Goal: Use online tool/utility: Utilize a website feature to perform a specific function

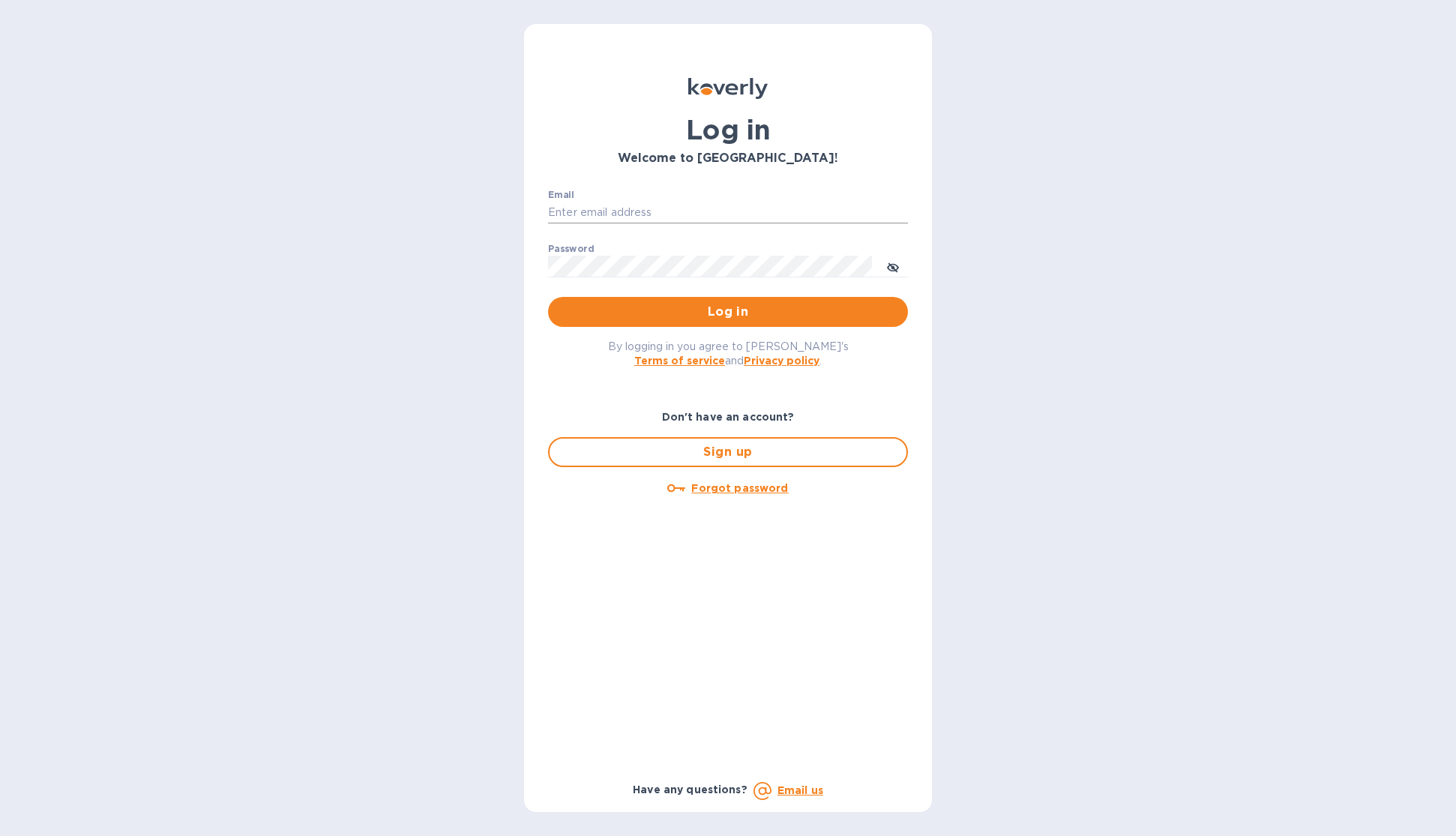
click at [681, 209] on input "Email" at bounding box center [728, 213] width 360 height 23
type input "[PERSON_NAME][EMAIL_ADDRESS][DOMAIN_NAME]"
click at [548, 297] on button "Log in" at bounding box center [728, 311] width 360 height 30
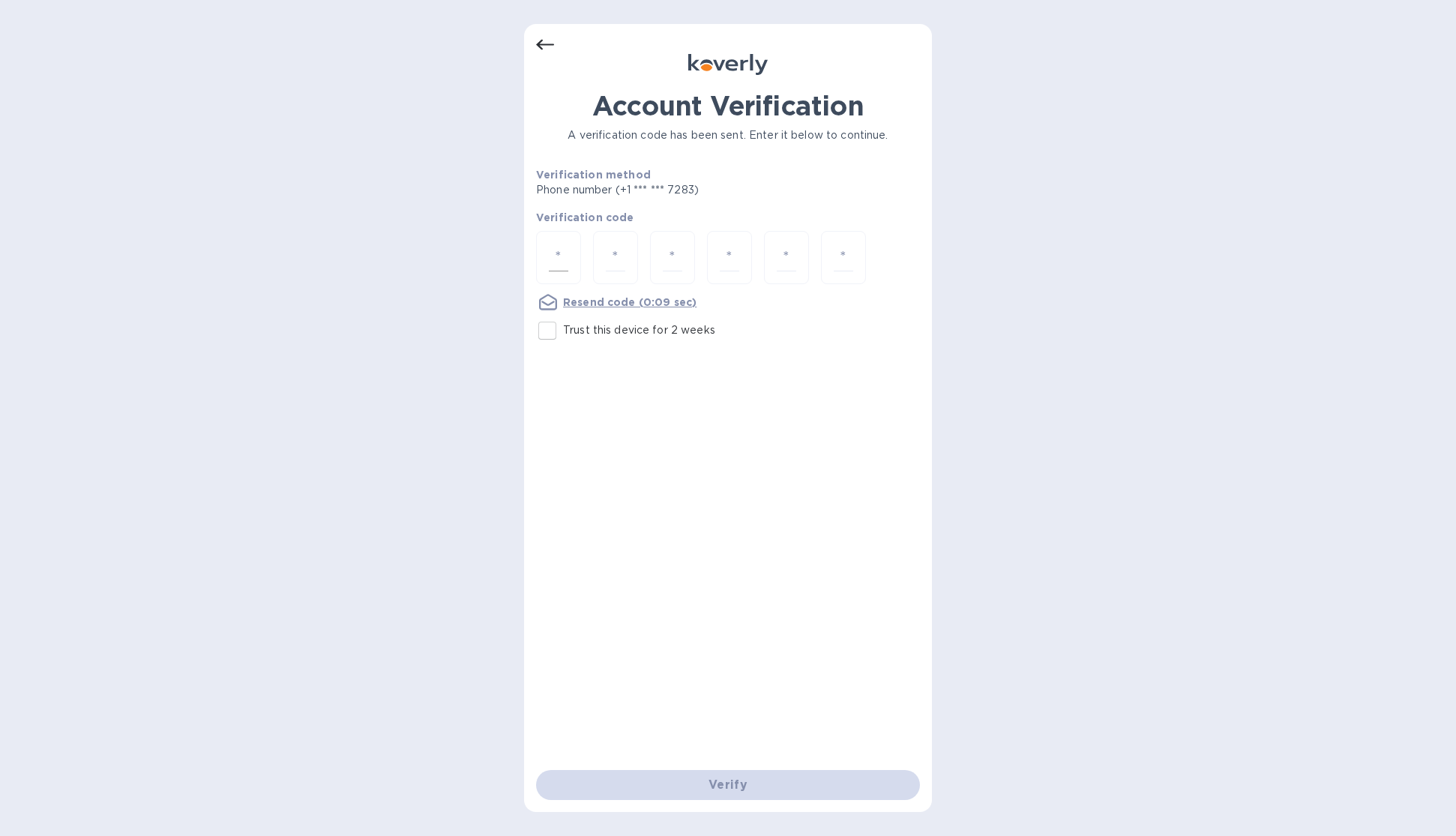
click at [554, 247] on input "number" at bounding box center [559, 257] width 19 height 28
type input "3"
type input "4"
type input "2"
type input "3"
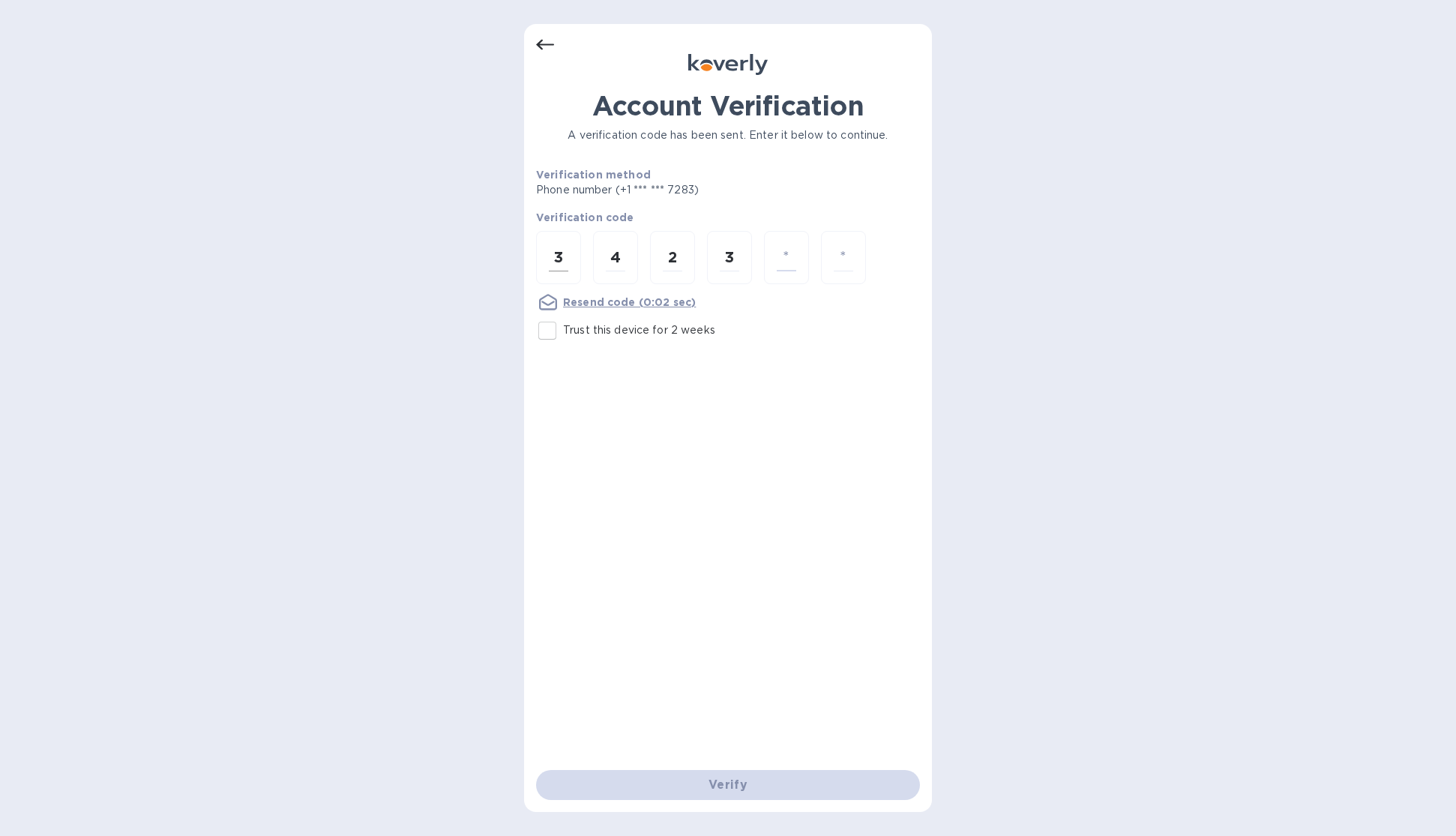
type input "7"
type input "9"
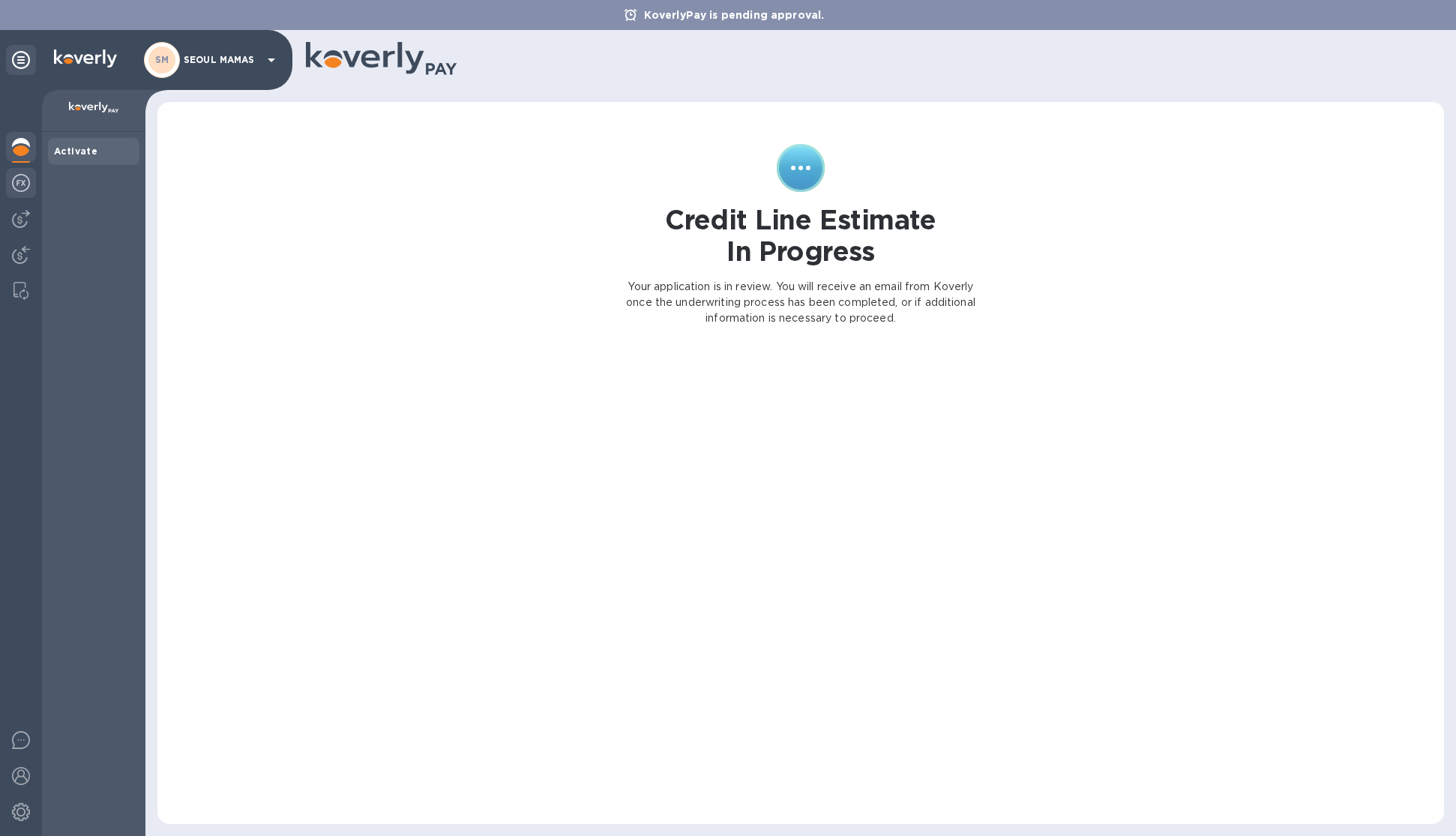
click at [11, 178] on div at bounding box center [20, 184] width 30 height 33
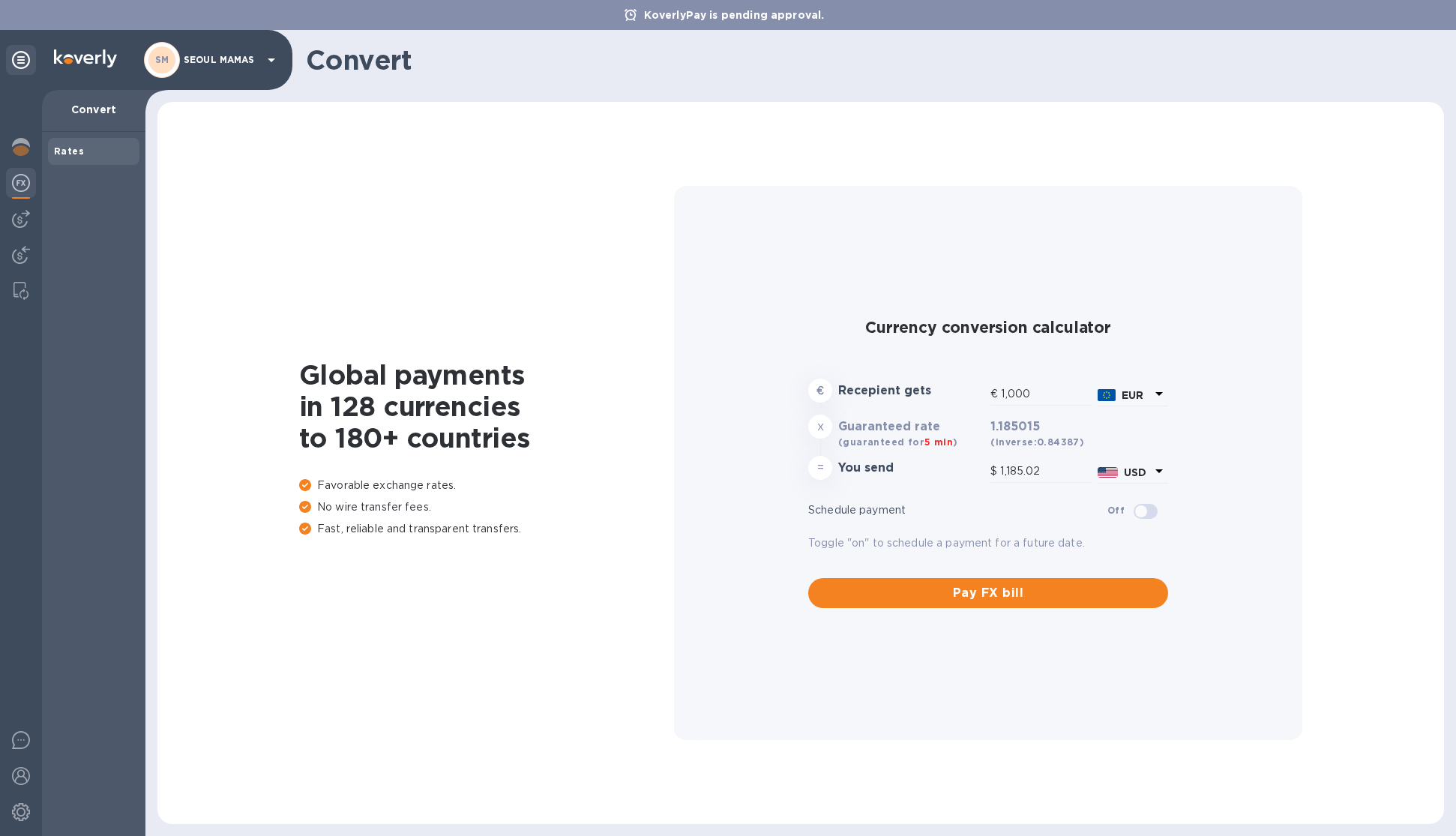
click at [1159, 390] on icon at bounding box center [1159, 393] width 18 height 18
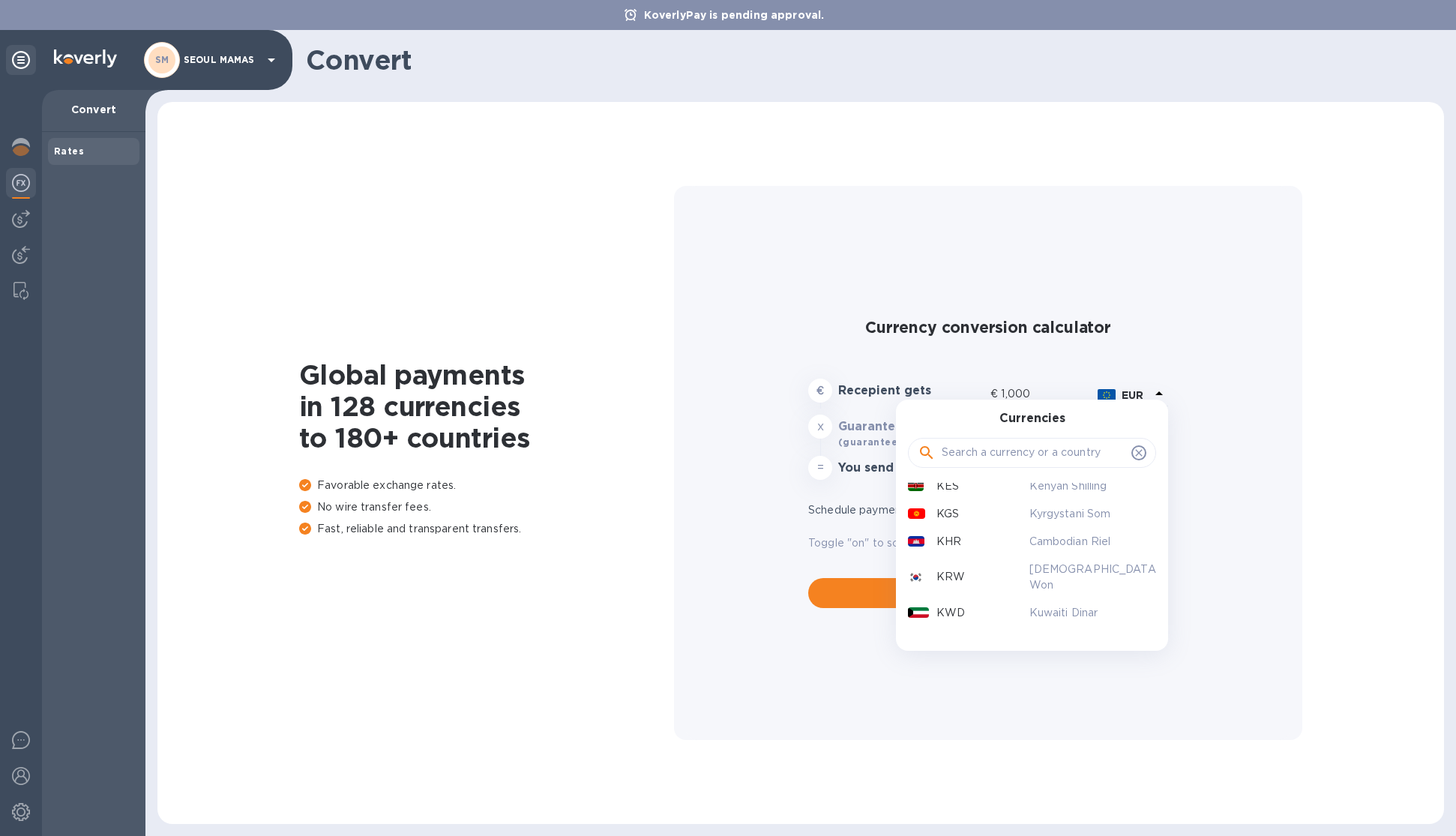
scroll to position [1915, 0]
click at [1033, 580] on p "South Korean Won" at bounding box center [1087, 595] width 115 height 32
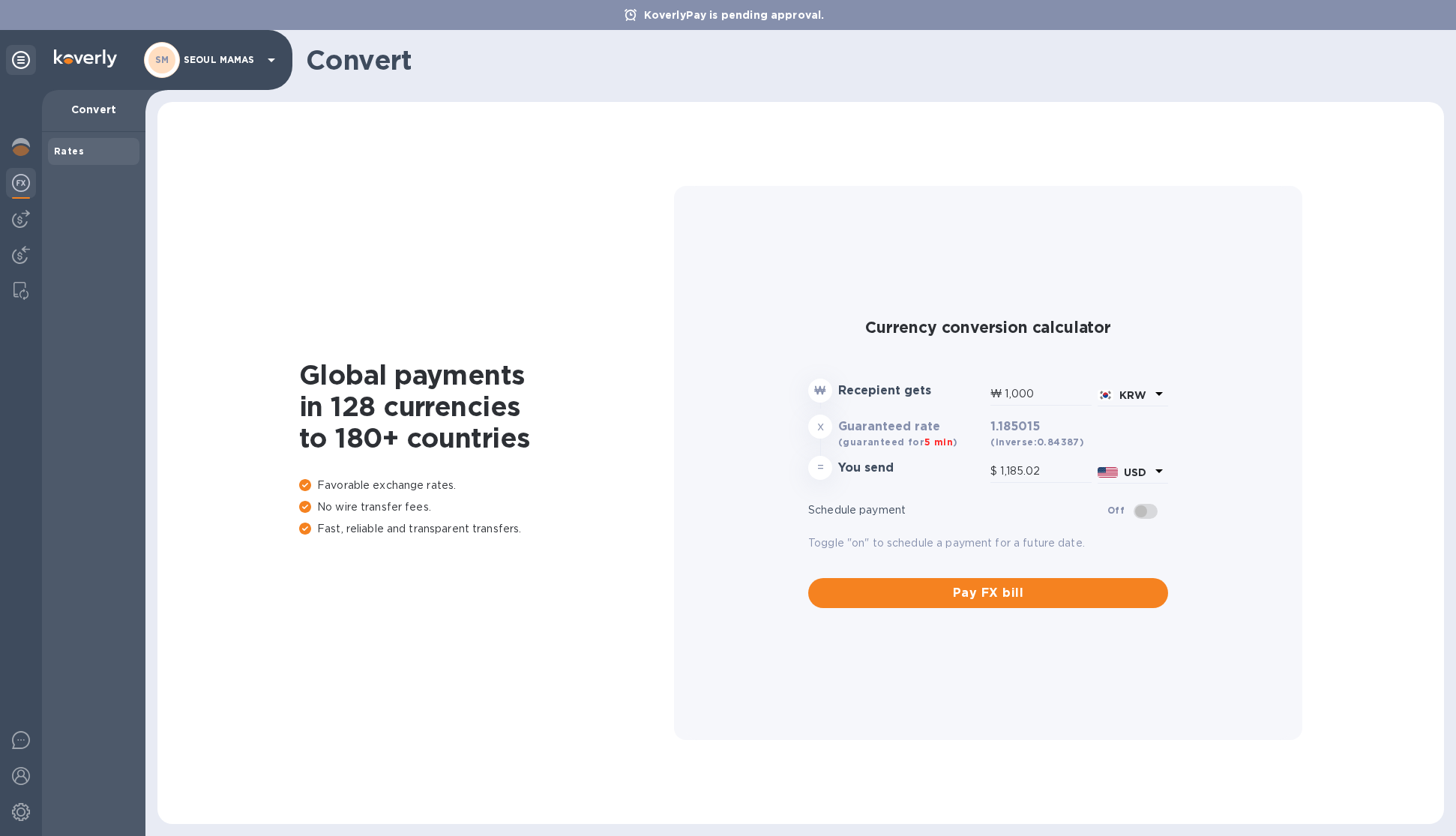
type input "0.73"
drag, startPoint x: 1035, startPoint y: 471, endPoint x: 989, endPoint y: 471, distance: 46.0
click at [989, 471] on div "$ 0.73" at bounding box center [1041, 473] width 107 height 32
click at [1154, 394] on icon at bounding box center [1159, 393] width 18 height 18
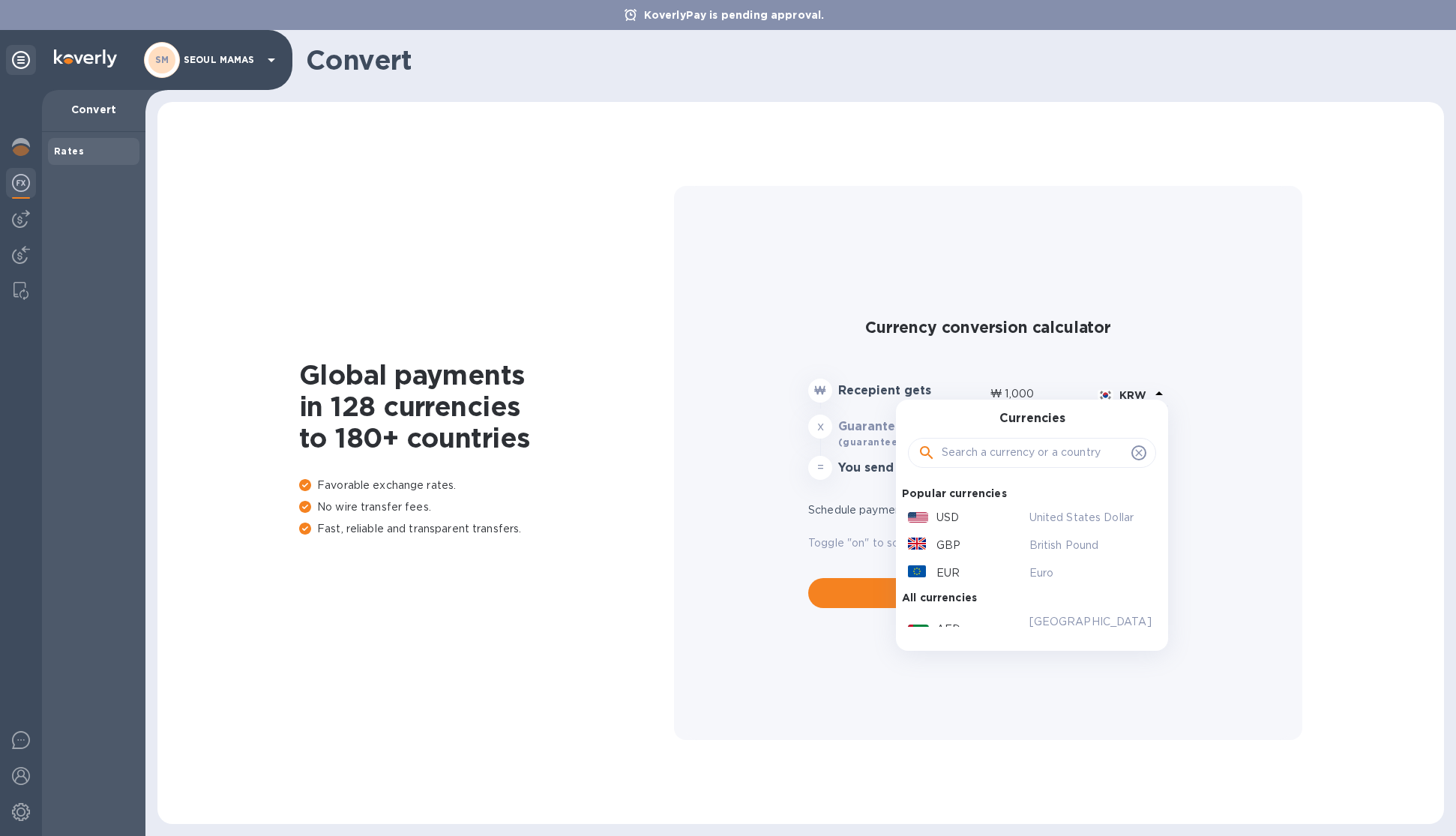
click at [1067, 389] on input "1,000" at bounding box center [1048, 394] width 87 height 23
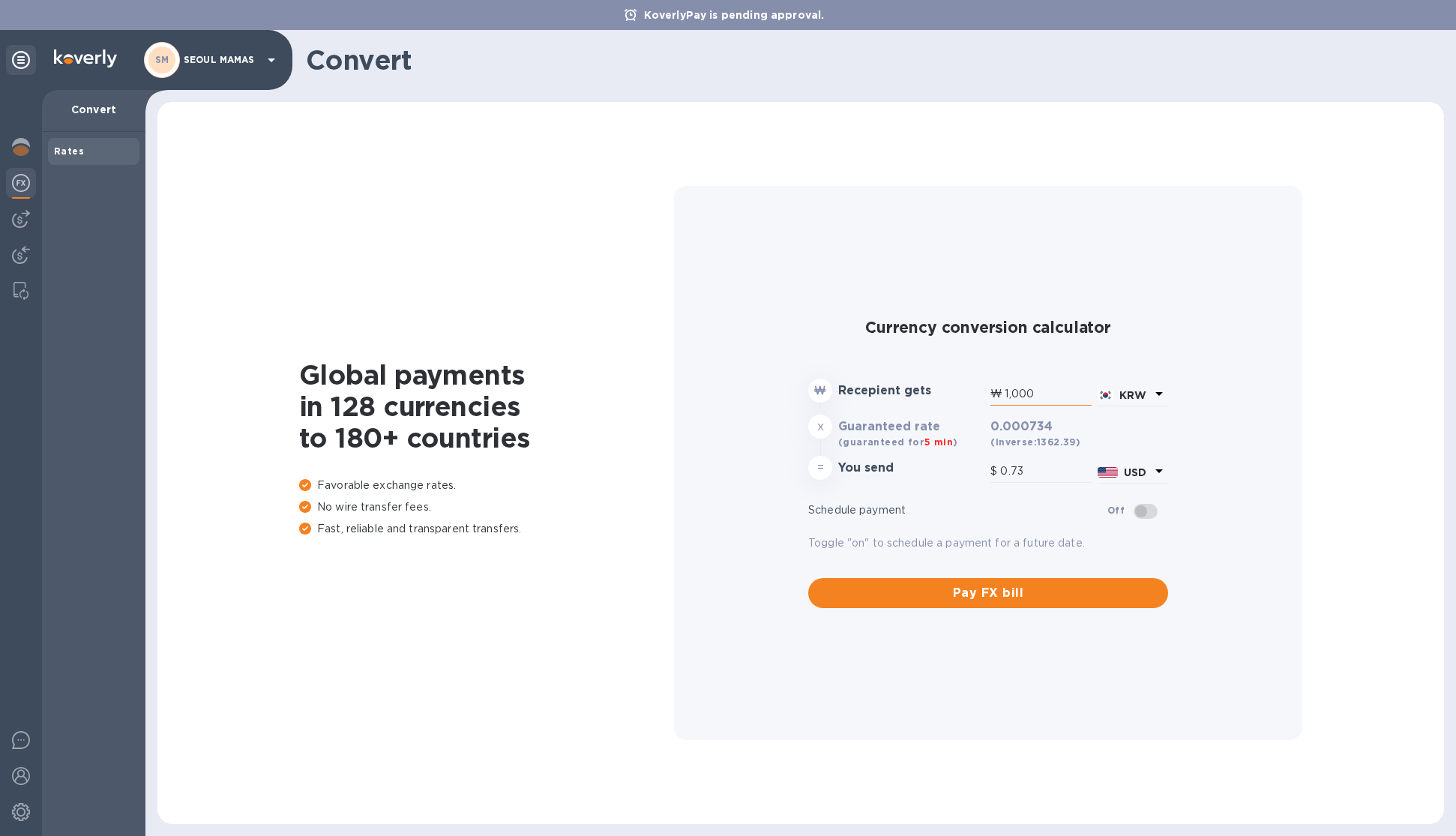
drag, startPoint x: 1060, startPoint y: 392, endPoint x: 1008, endPoint y: 394, distance: 52.0
click at [1008, 394] on input "1,000" at bounding box center [1048, 394] width 87 height 23
type input "1"
type input "0"
type input "1"
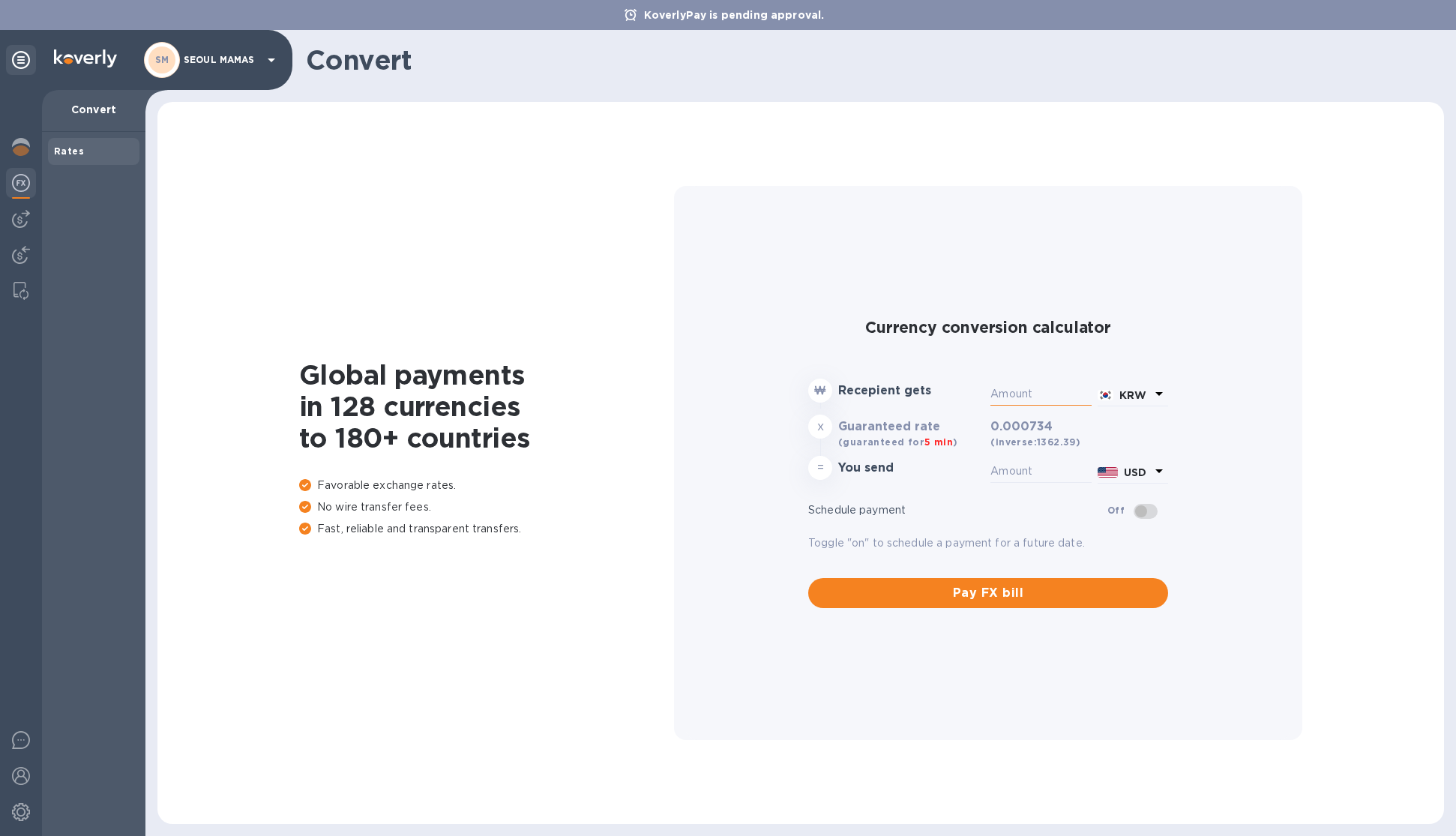
type input "0"
type input "12"
type input "0.01"
type input "120"
type input "0.09"
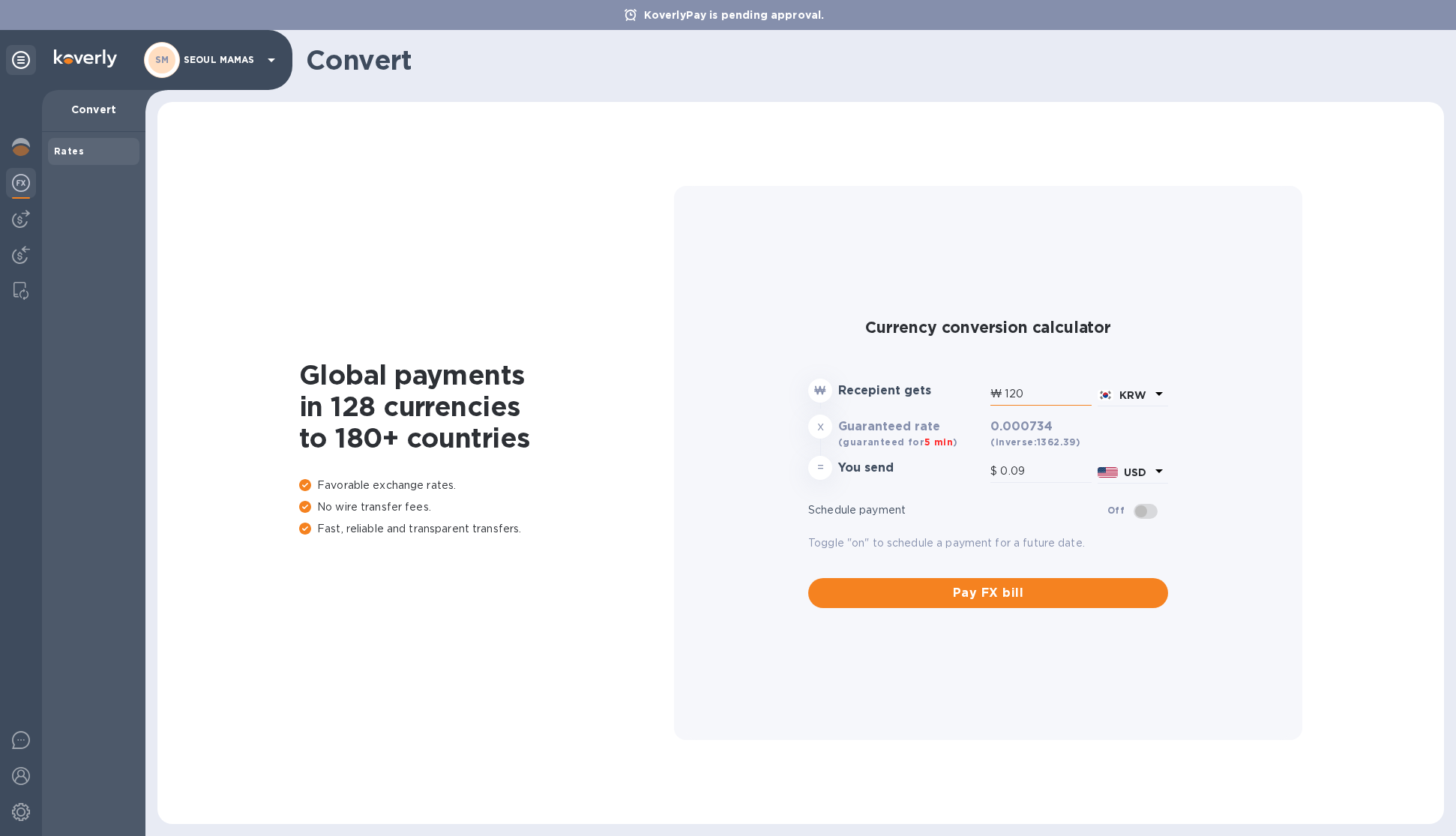
type input "1,200"
type input "0.88"
type input "12,000"
type input "8.81"
type input "120,000"
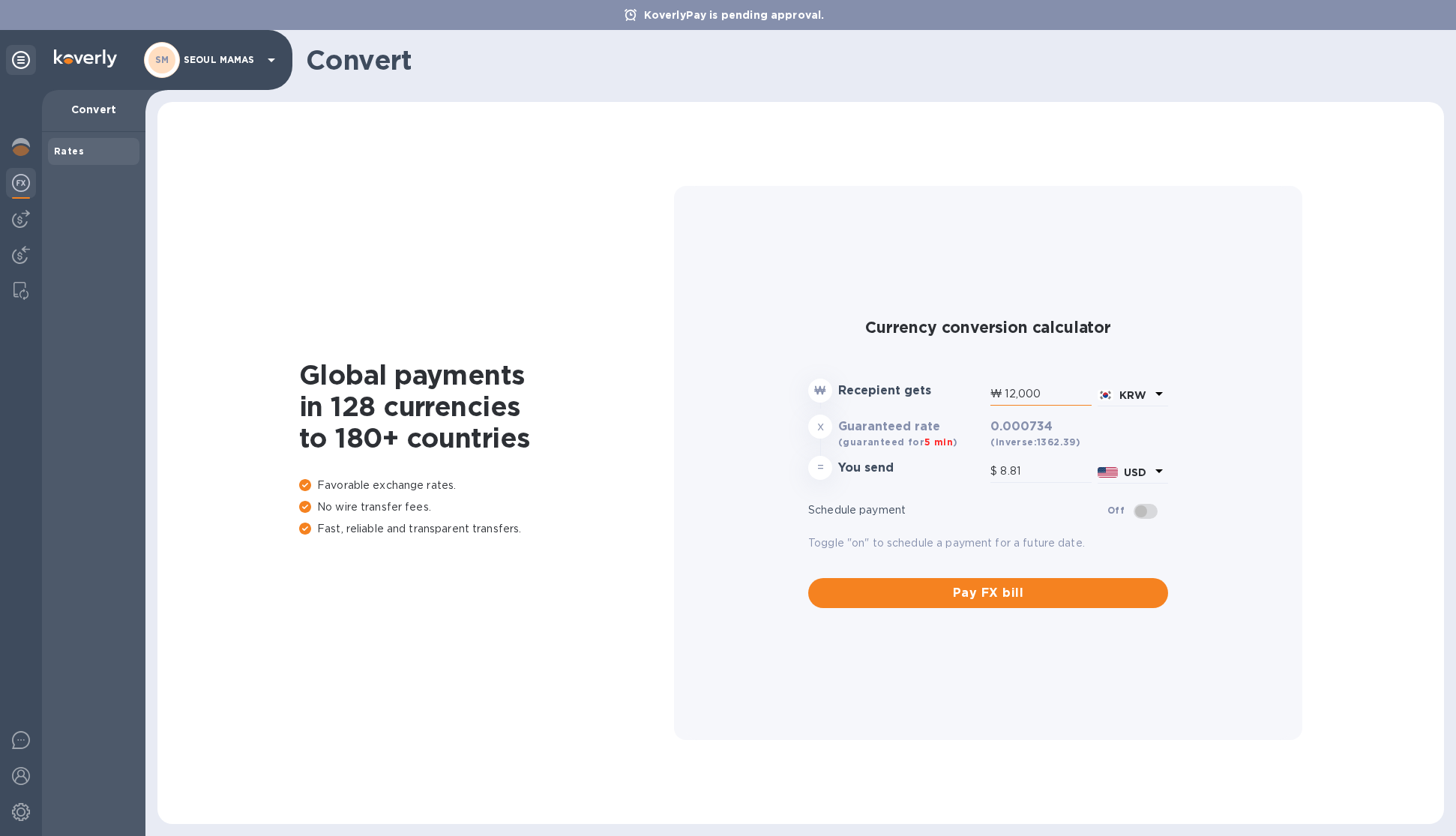
type input "88.08"
type input "1,200,000"
type input "880.8"
type input "12,000,000"
type input "8,808"
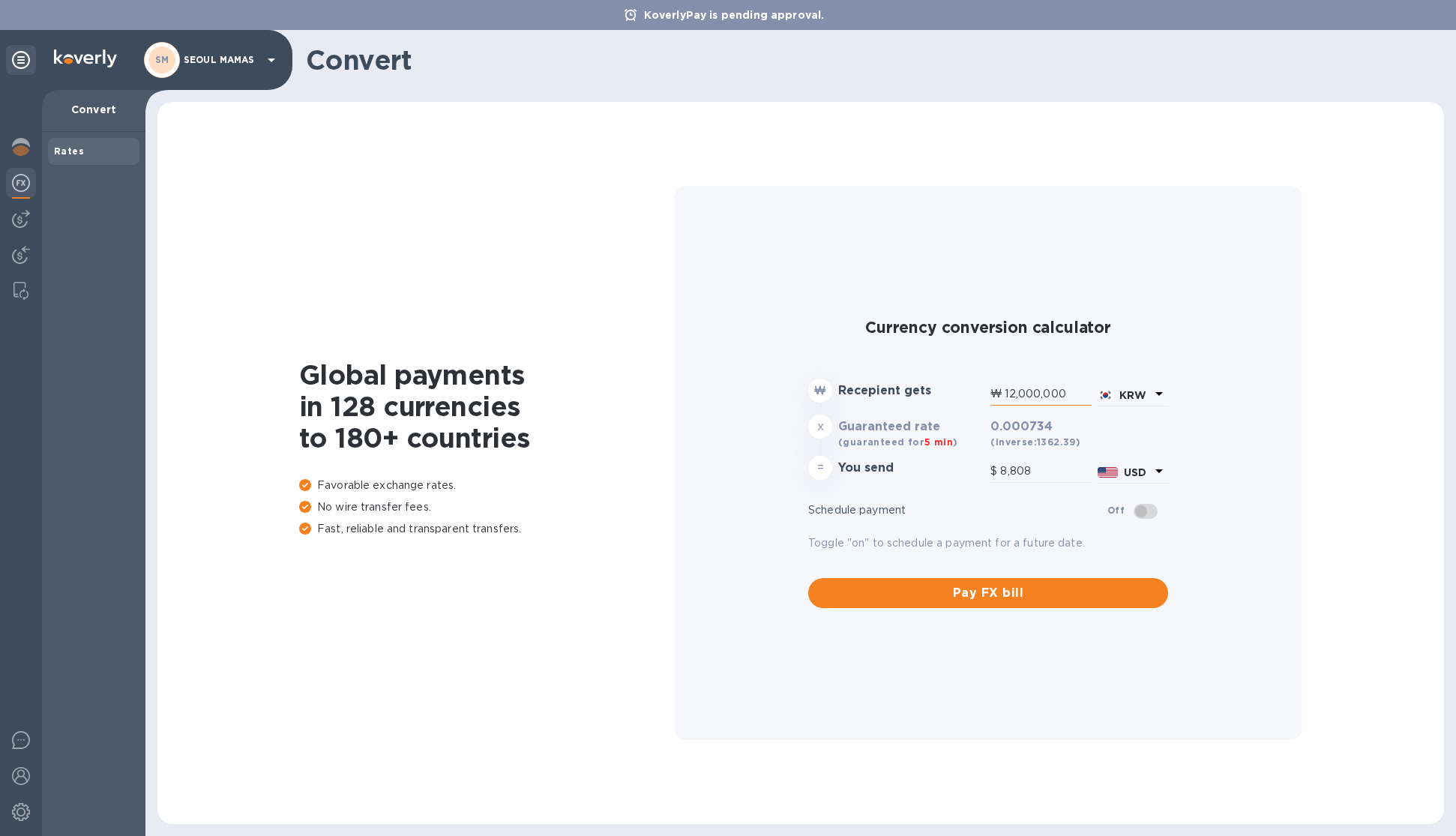
drag, startPoint x: 1072, startPoint y: 401, endPoint x: 1003, endPoint y: 394, distance: 69.4
click at [1003, 394] on div "₩ 12,000,000" at bounding box center [1041, 394] width 101 height 23
type input "1"
type input "0"
type input "18"
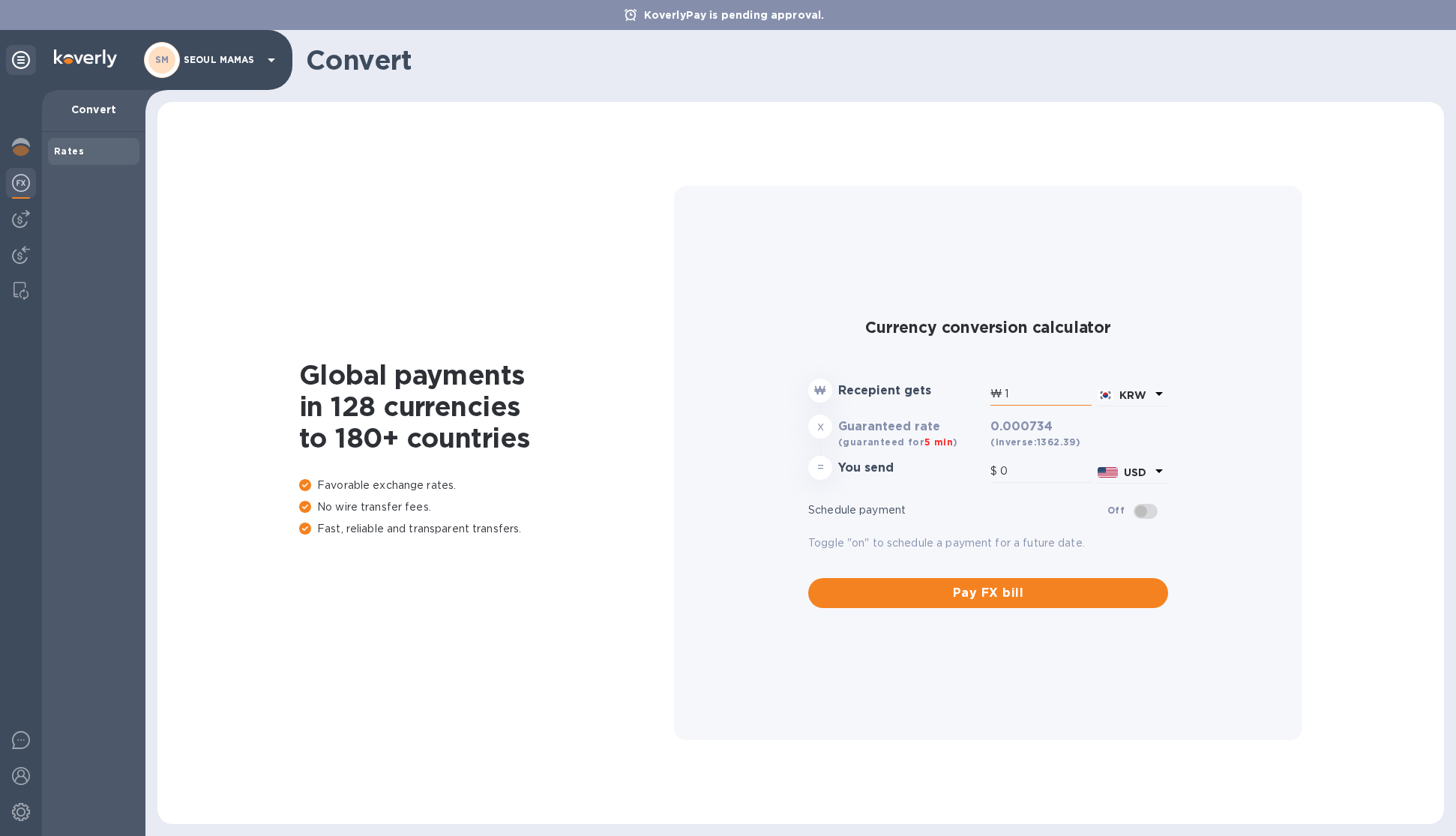
type input "0.01"
type input "185"
type input "0.14"
drag, startPoint x: 1041, startPoint y: 394, endPoint x: 1001, endPoint y: 395, distance: 40.0
click at [1000, 395] on div "₩ 185" at bounding box center [1041, 394] width 101 height 23
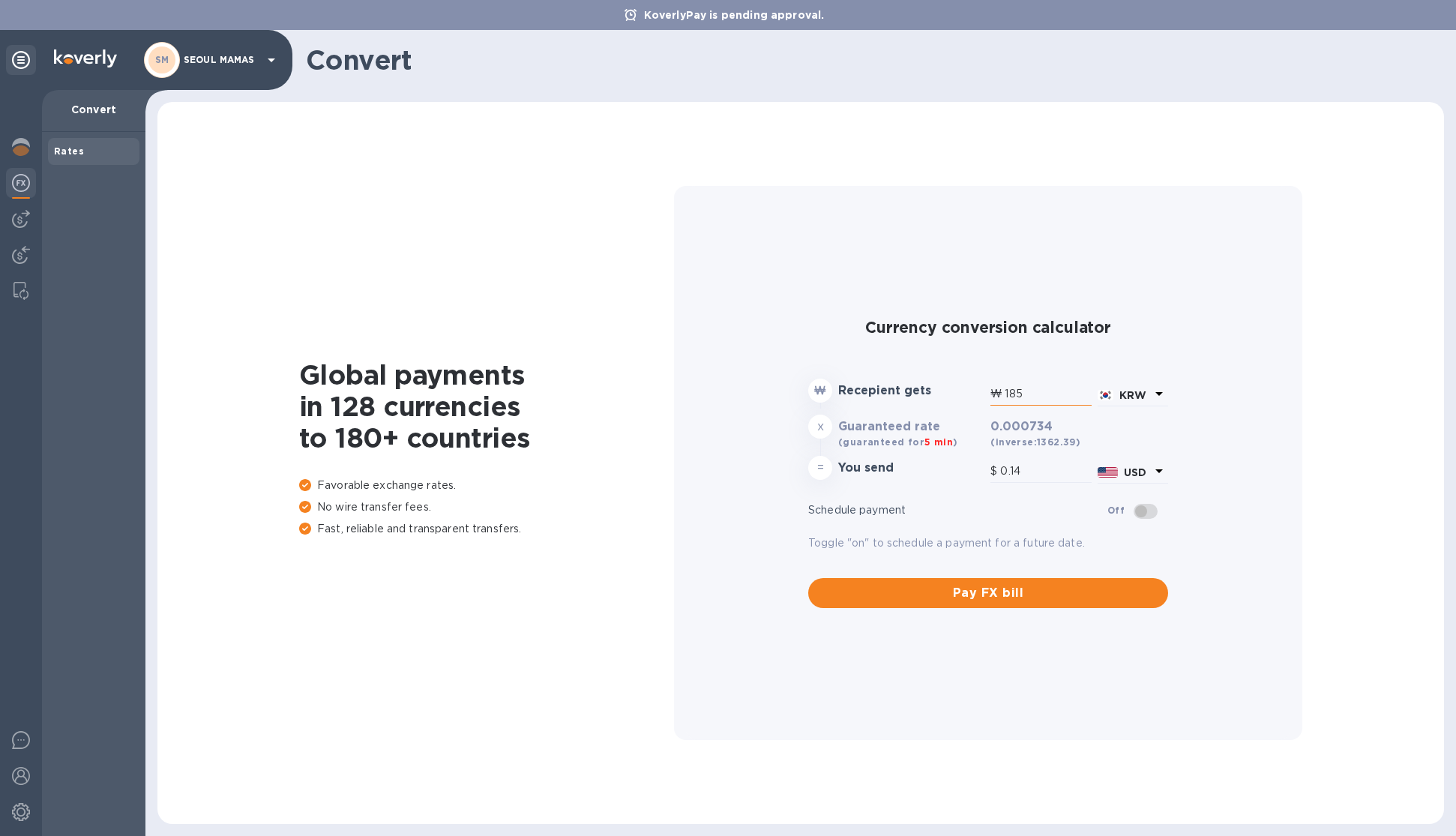
type input "1"
type input "0"
type input "15"
type input "0.01"
type input "150"
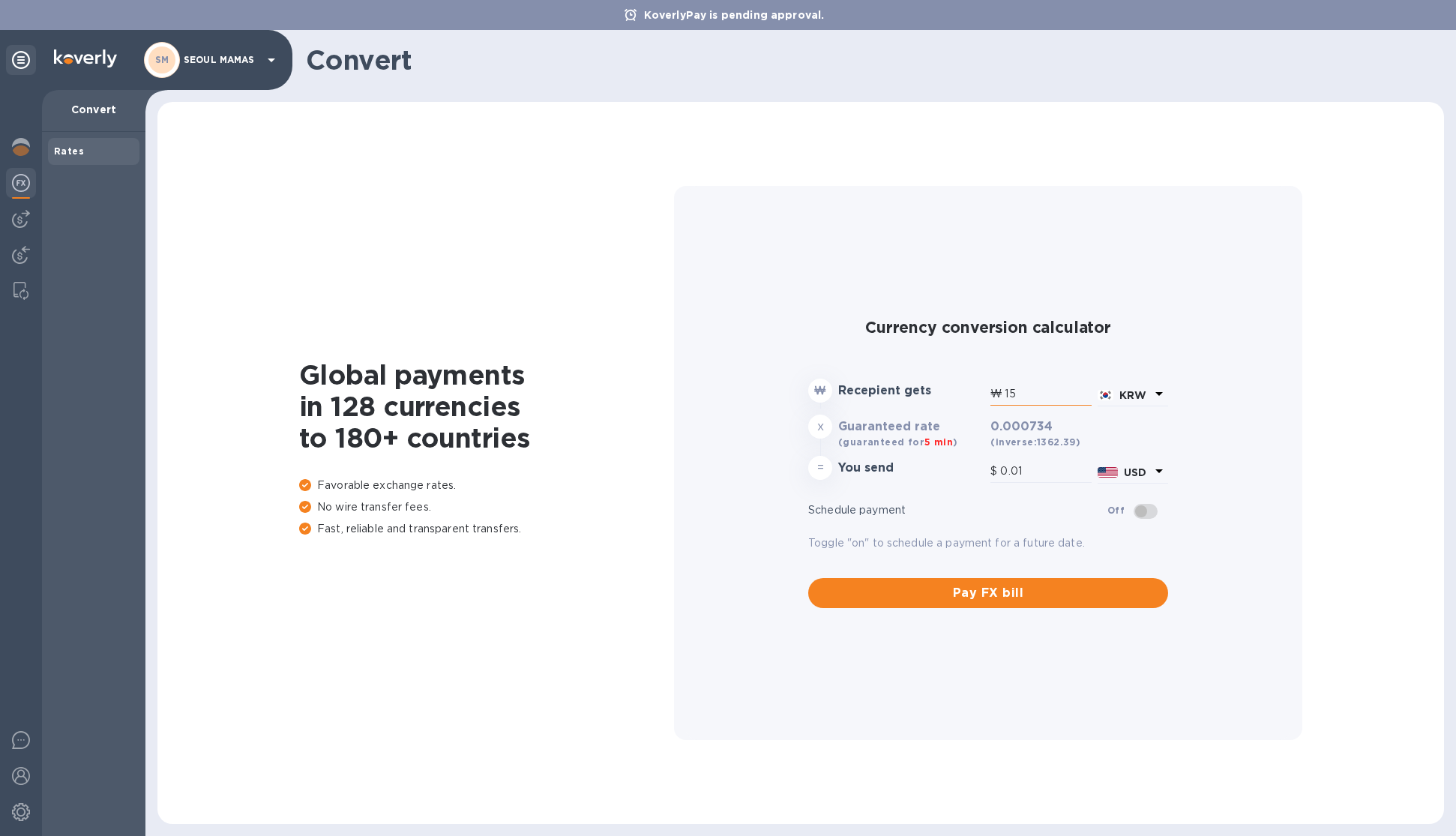
type input "0.11"
type input "1,500"
type input "1.1"
type input "15,000"
type input "11.01"
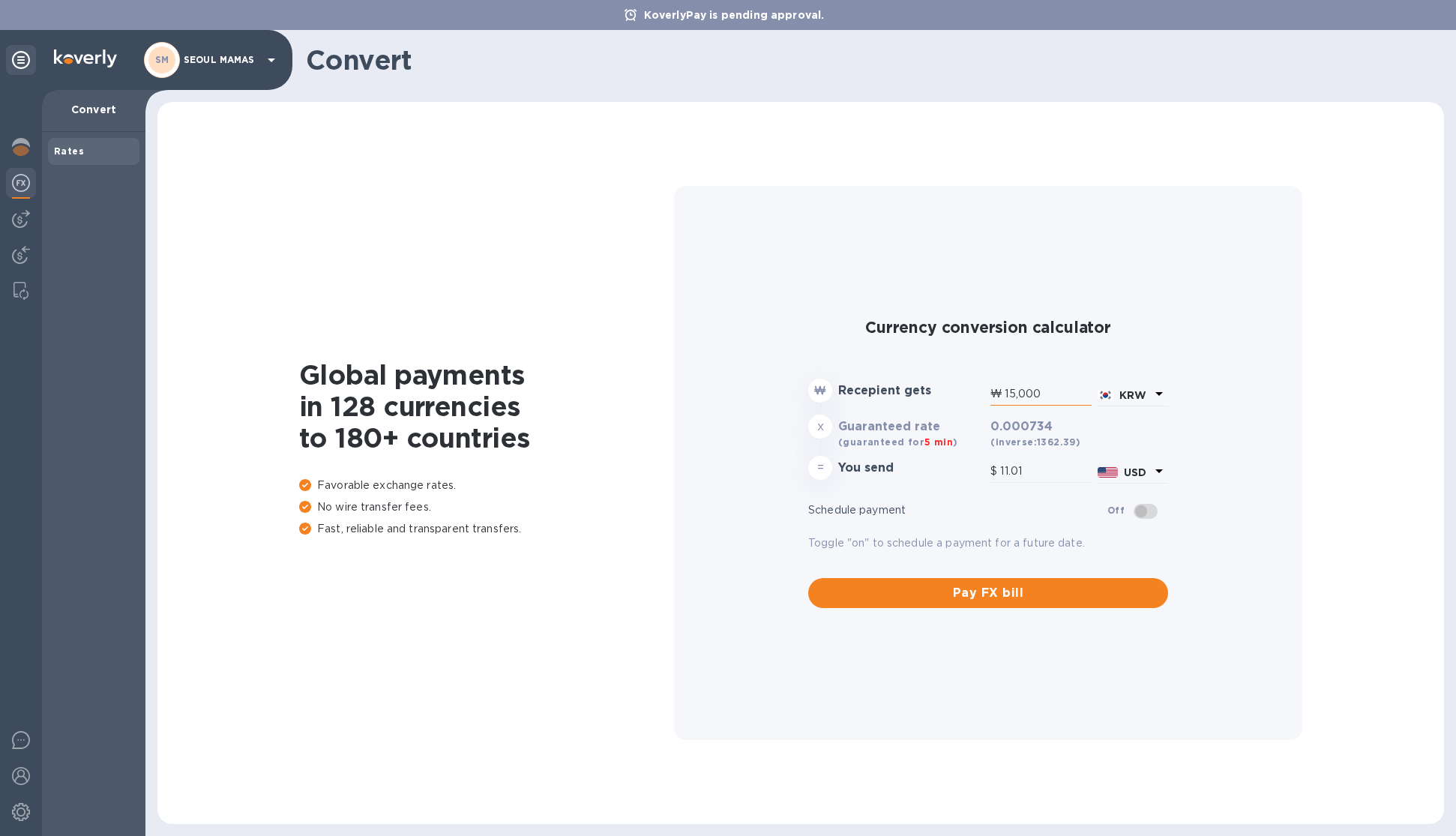
type input "150,000"
type input "110.1"
click at [1154, 336] on h2 "Currency conversion calculator" at bounding box center [989, 327] width 360 height 19
drag, startPoint x: 1050, startPoint y: 397, endPoint x: 981, endPoint y: 398, distance: 69.0
click at [982, 399] on div "₩ Recepient gets ₩ 150,000 KRW" at bounding box center [988, 392] width 366 height 35
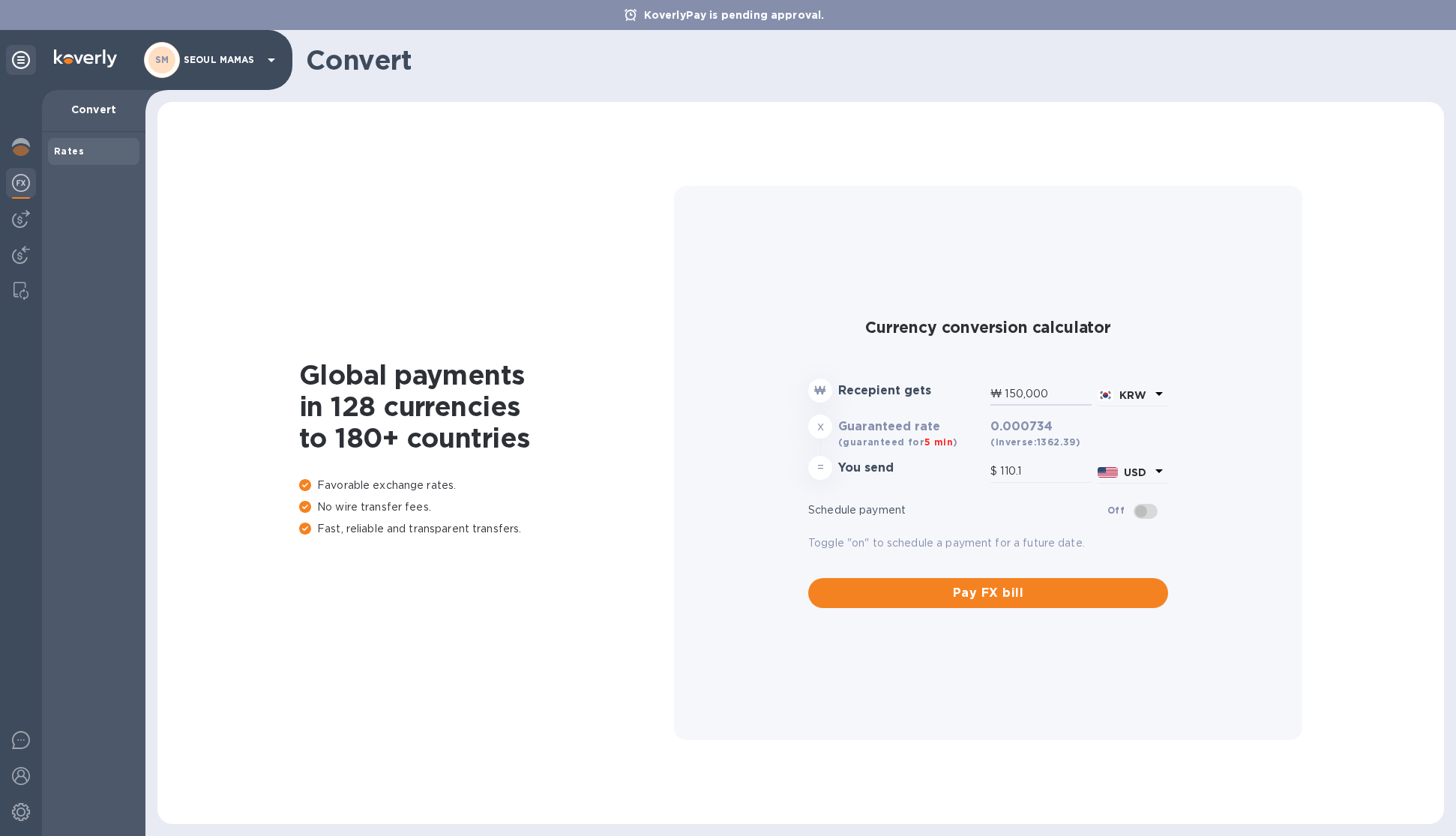
type input "2"
type input "0"
type input "26"
type input "0.02"
type input "268"
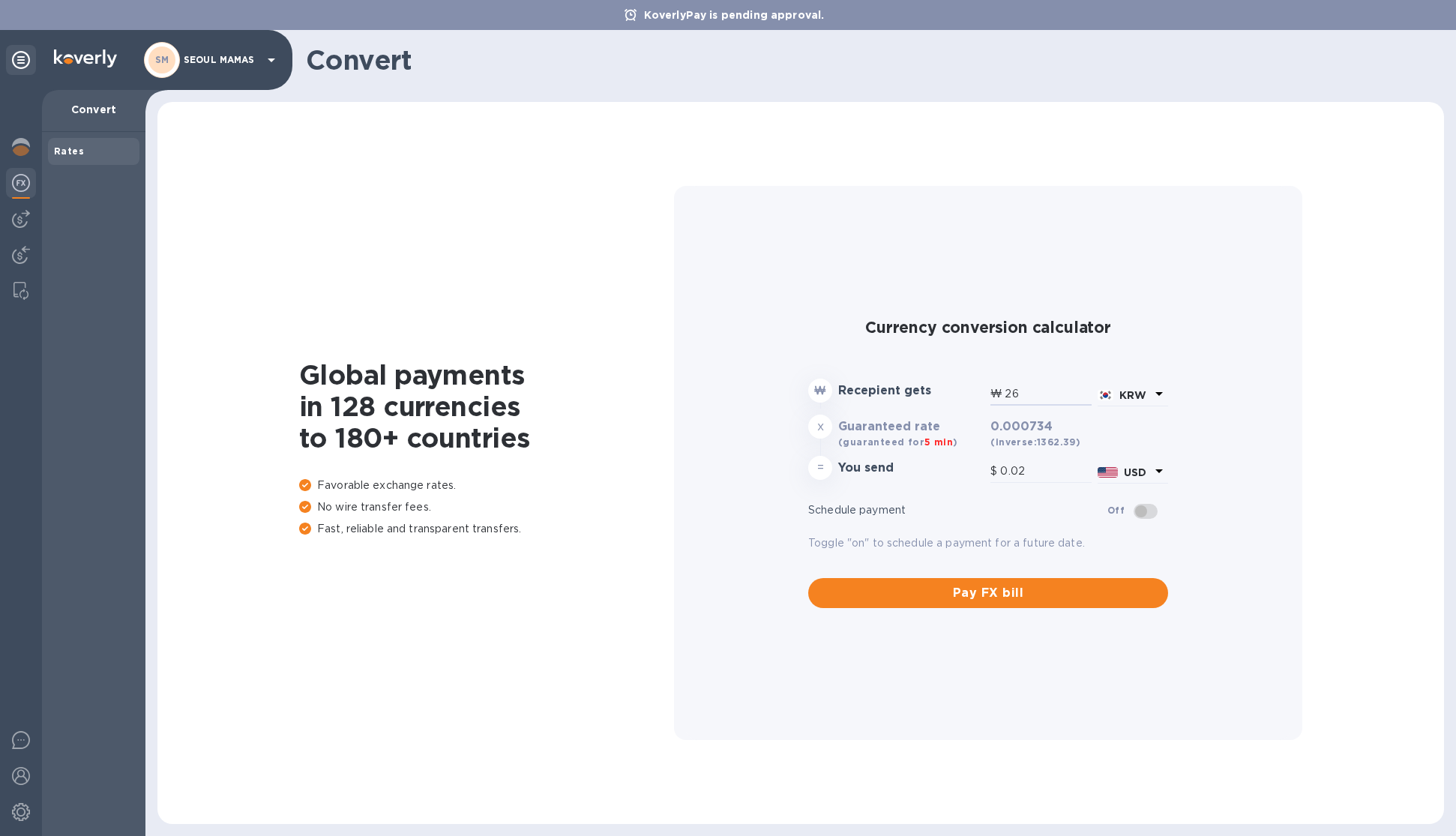
type input "0.2"
type input "2,680"
type input "1.97"
type input "26,800"
type input "19.67"
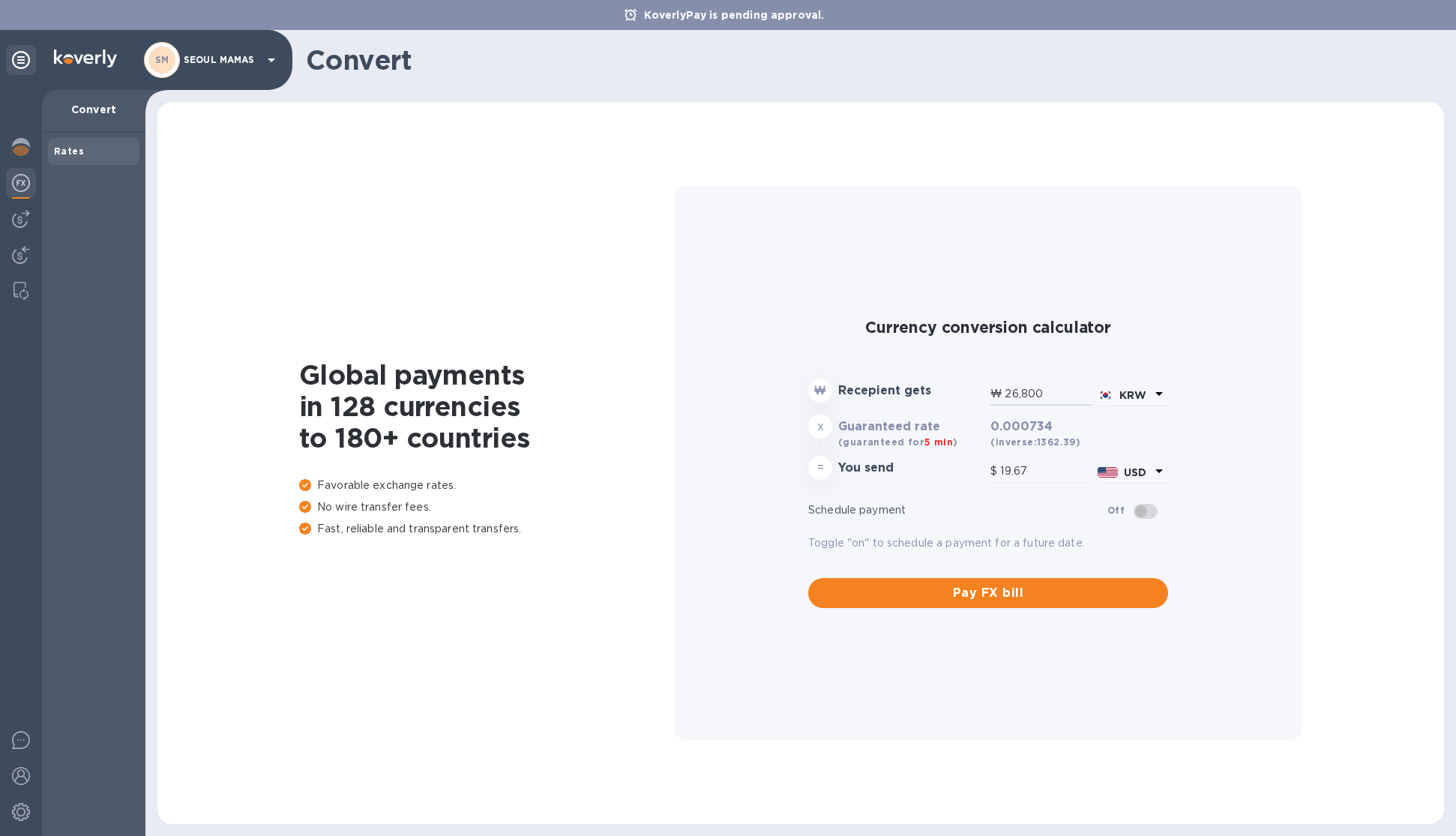
type input "268,000"
type input "196.71"
drag, startPoint x: 1054, startPoint y: 394, endPoint x: 1006, endPoint y: 394, distance: 48.0
click at [1006, 394] on input "268,000" at bounding box center [1048, 394] width 87 height 23
type input "1"
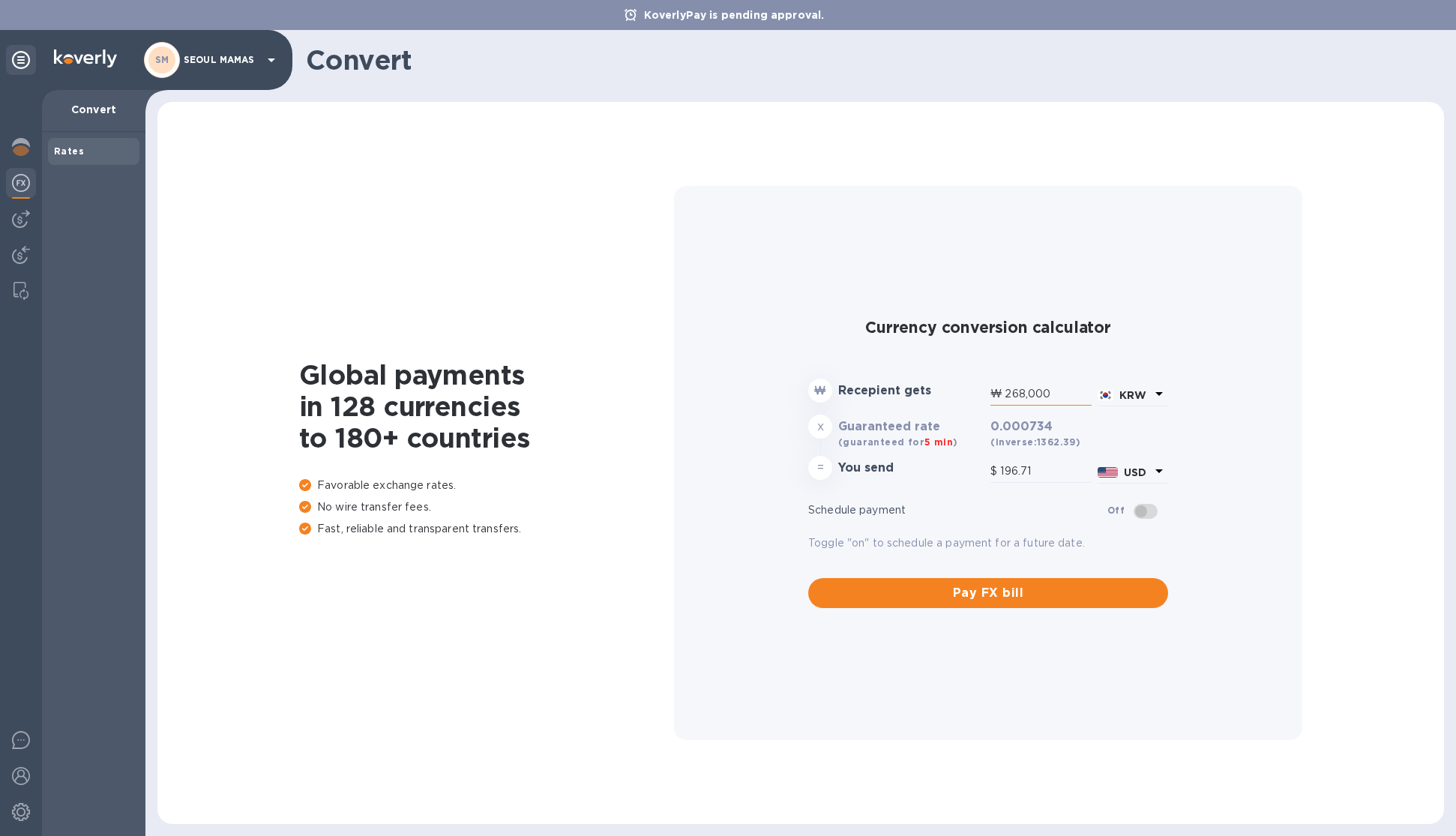
type input "0"
type input "15"
type input "0.01"
type input "150"
type input "0.11"
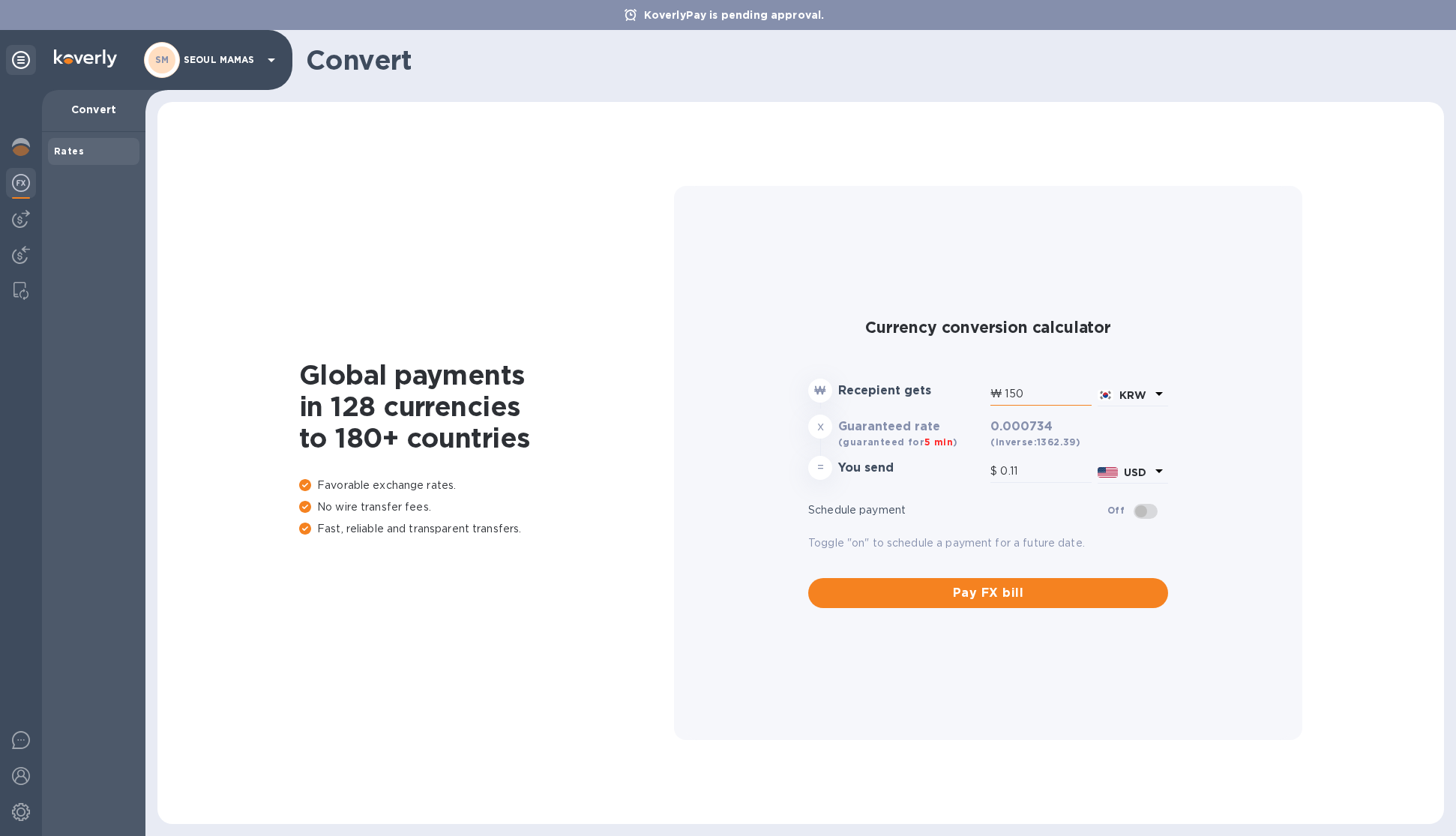
type input "1,500"
type input "1.1"
type input "15,000"
type input "11.01"
type input "150,000"
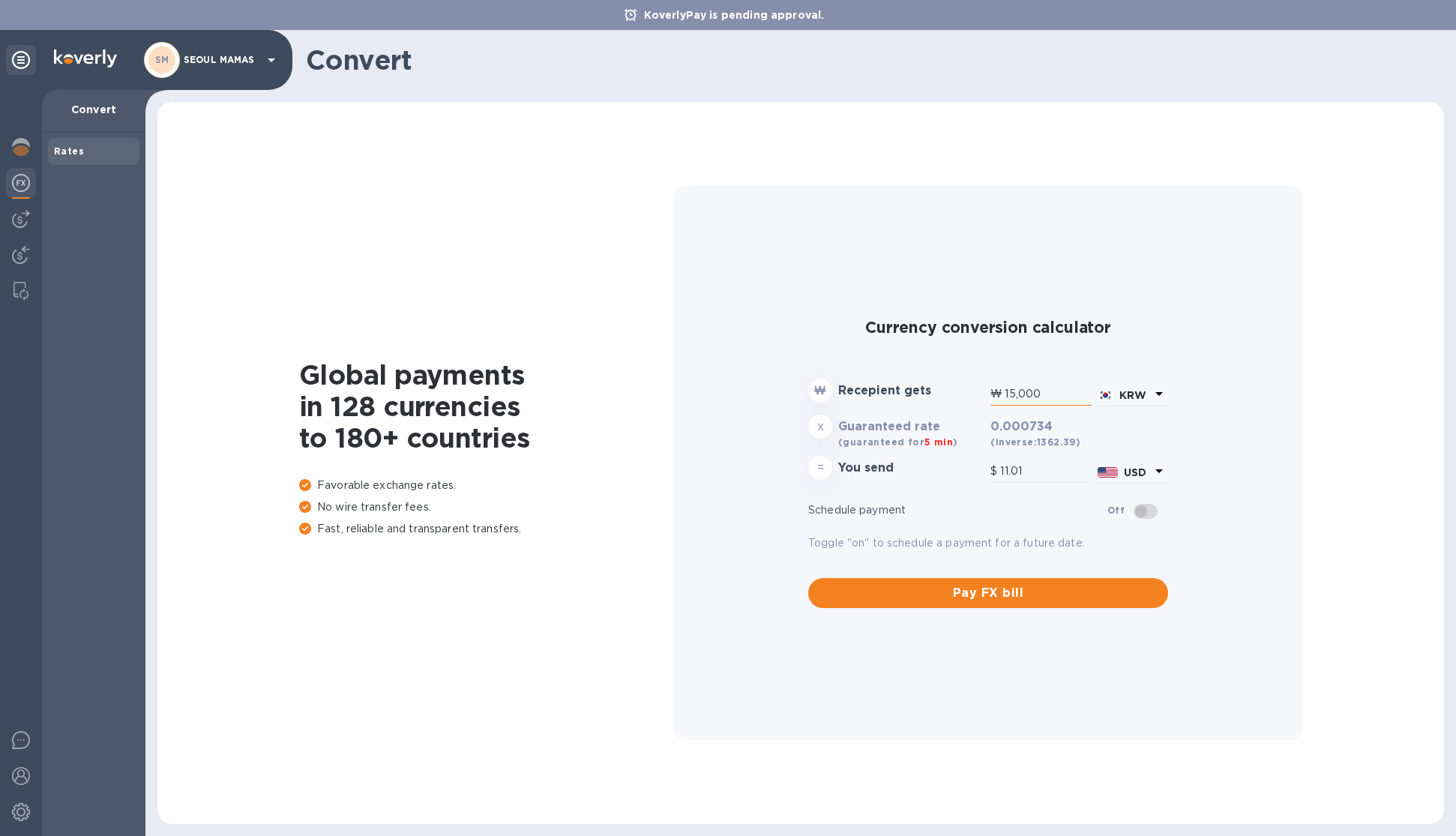
type input "110.1"
drag, startPoint x: 1048, startPoint y: 392, endPoint x: 1002, endPoint y: 393, distance: 46.0
click at [1002, 393] on div "₩ 150,000" at bounding box center [1041, 394] width 101 height 23
type input "2"
type input "0"
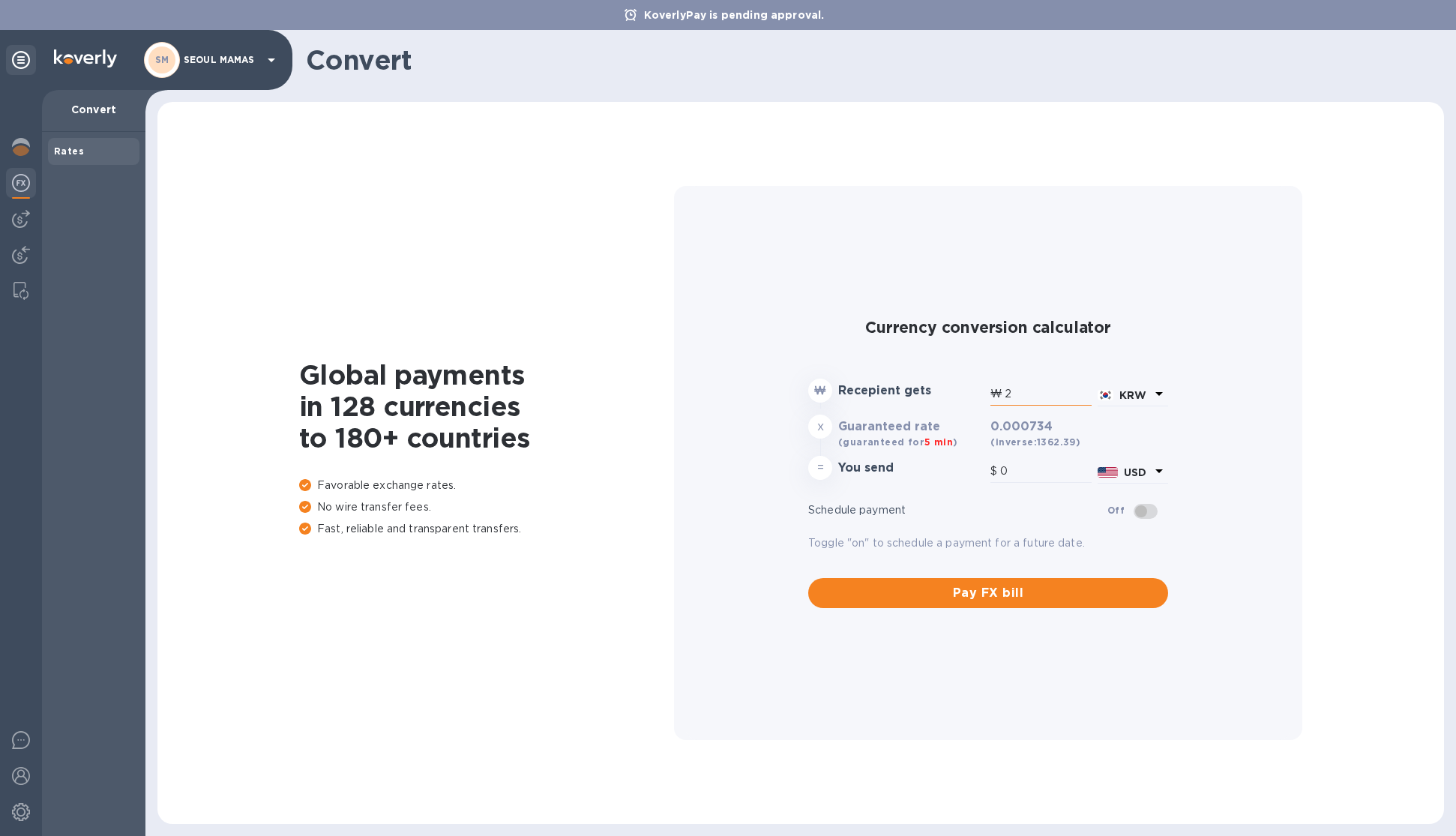
type input "26"
type input "0.02"
type input "268"
type input "0.2"
type input "2,680"
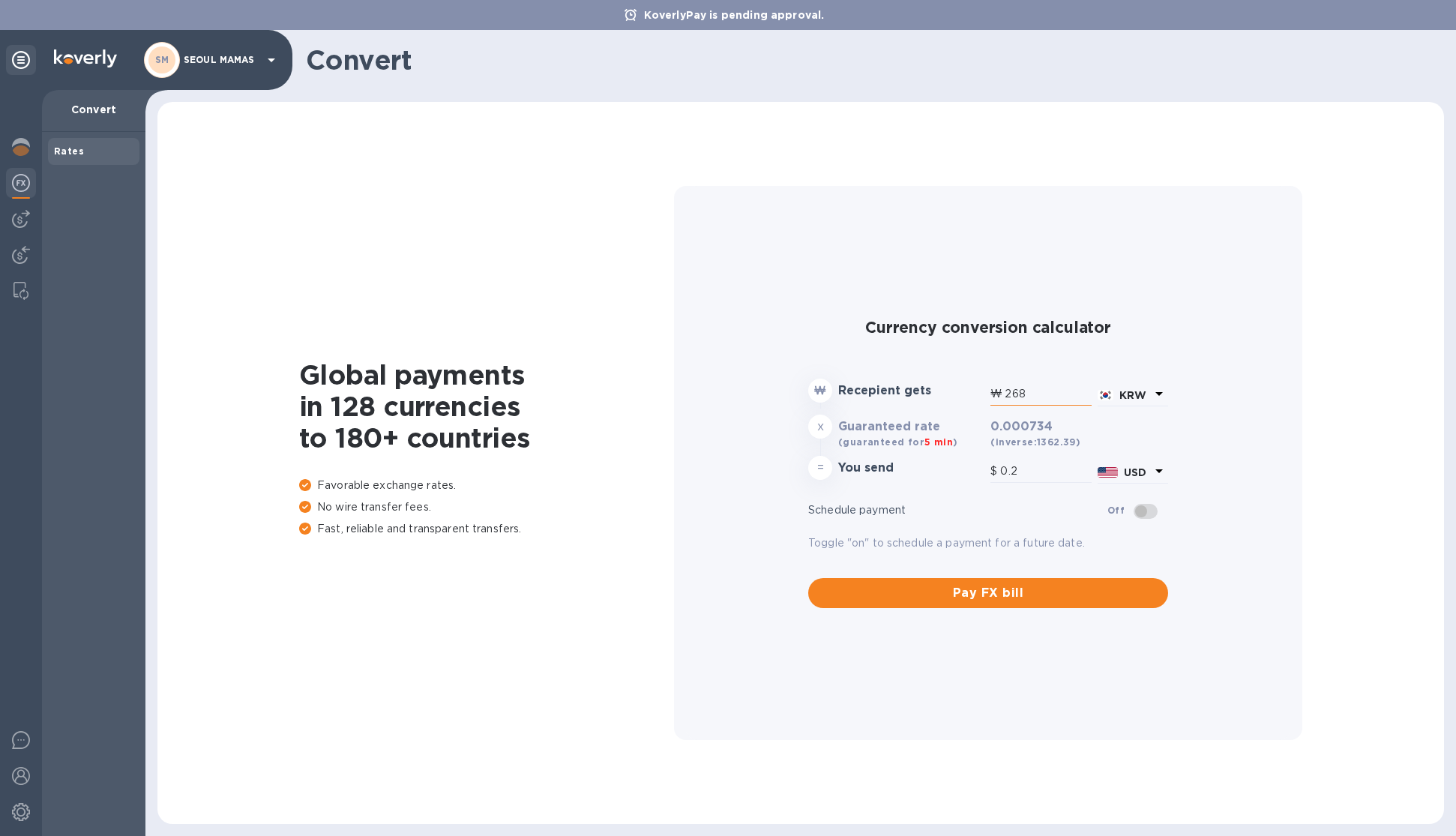
type input "1.97"
type input "26,800"
type input "19.67"
type input "268,000"
type input "196.71"
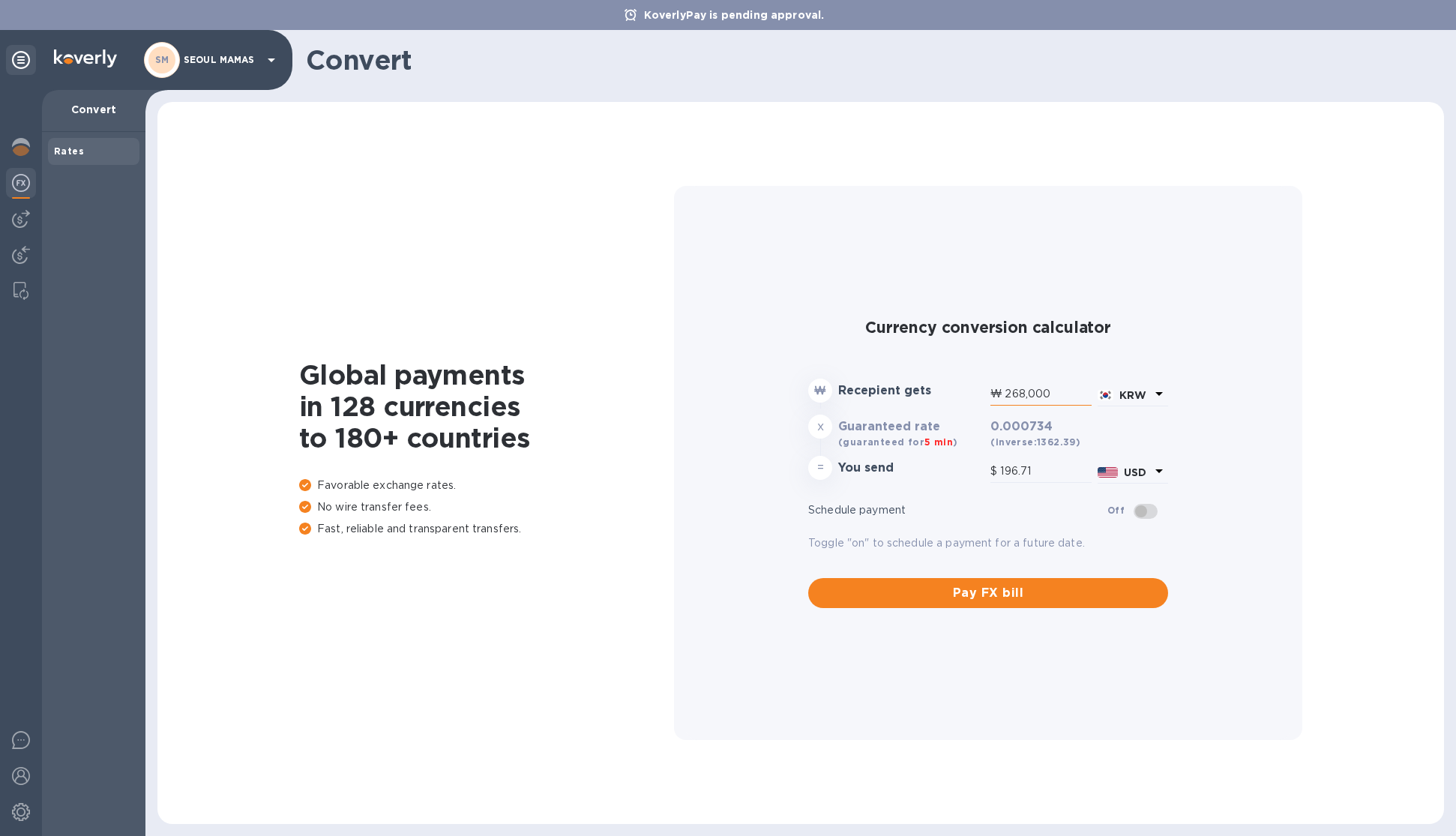
drag, startPoint x: 1059, startPoint y: 392, endPoint x: 999, endPoint y: 394, distance: 60.0
click at [999, 394] on div "₩ 268,000" at bounding box center [1041, 394] width 101 height 23
type input "1"
type input "0"
type input "15"
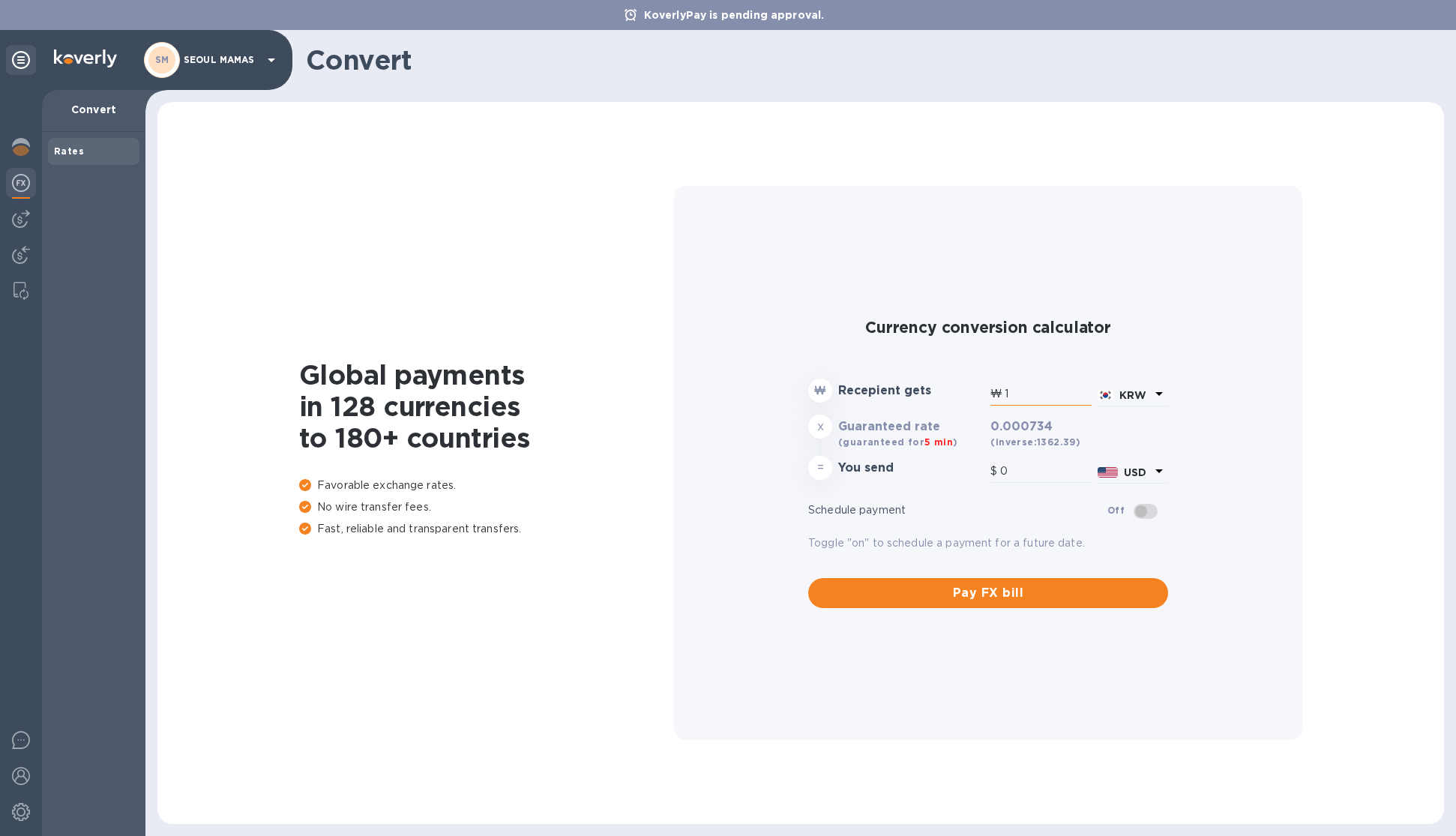
type input "0.01"
type input "150"
type input "0.11"
type input "1,500"
type input "1.1"
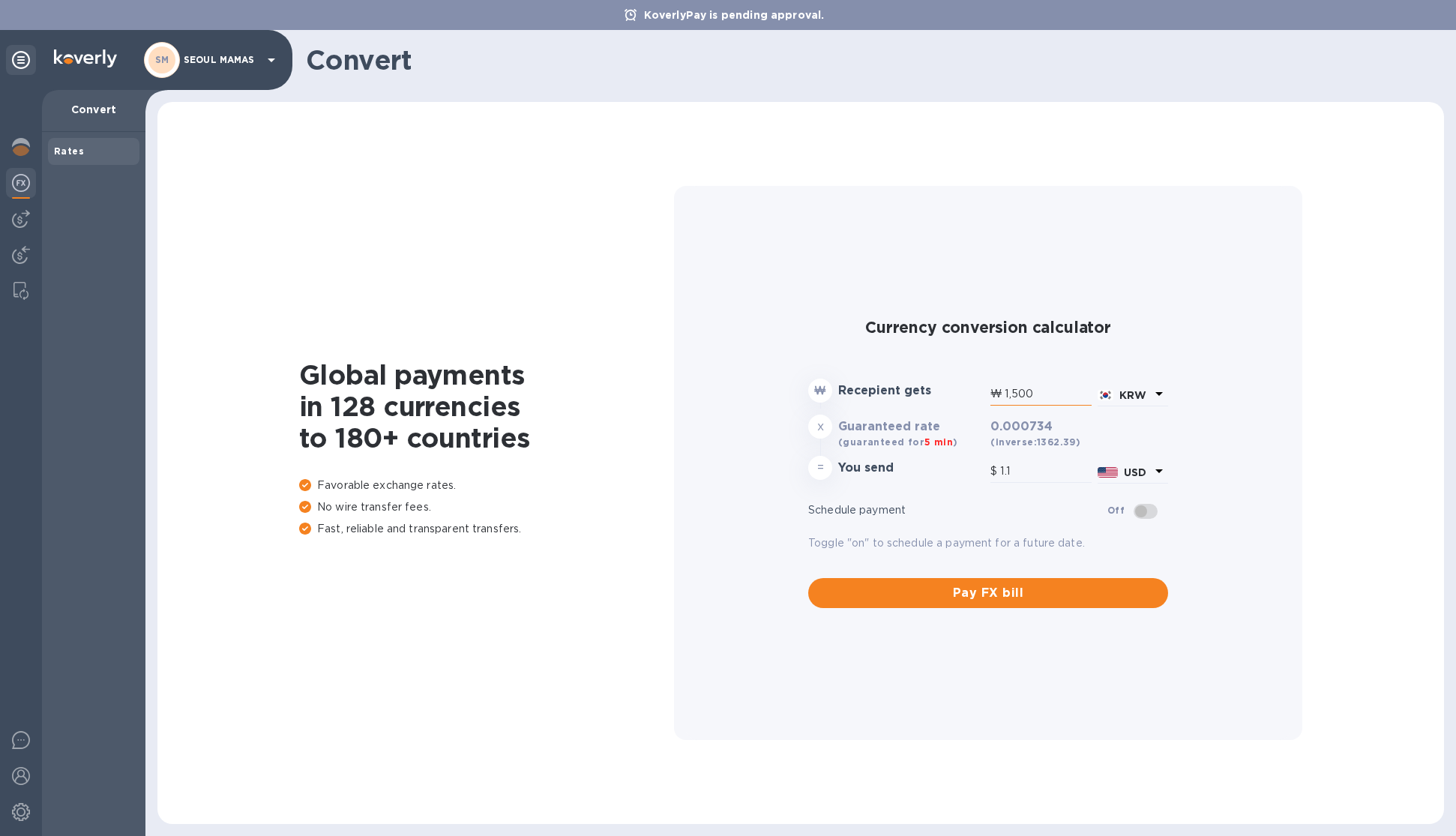
type input "15,000"
type input "11.01"
type input "150,000"
type input "110.1"
